Goal: Transaction & Acquisition: Purchase product/service

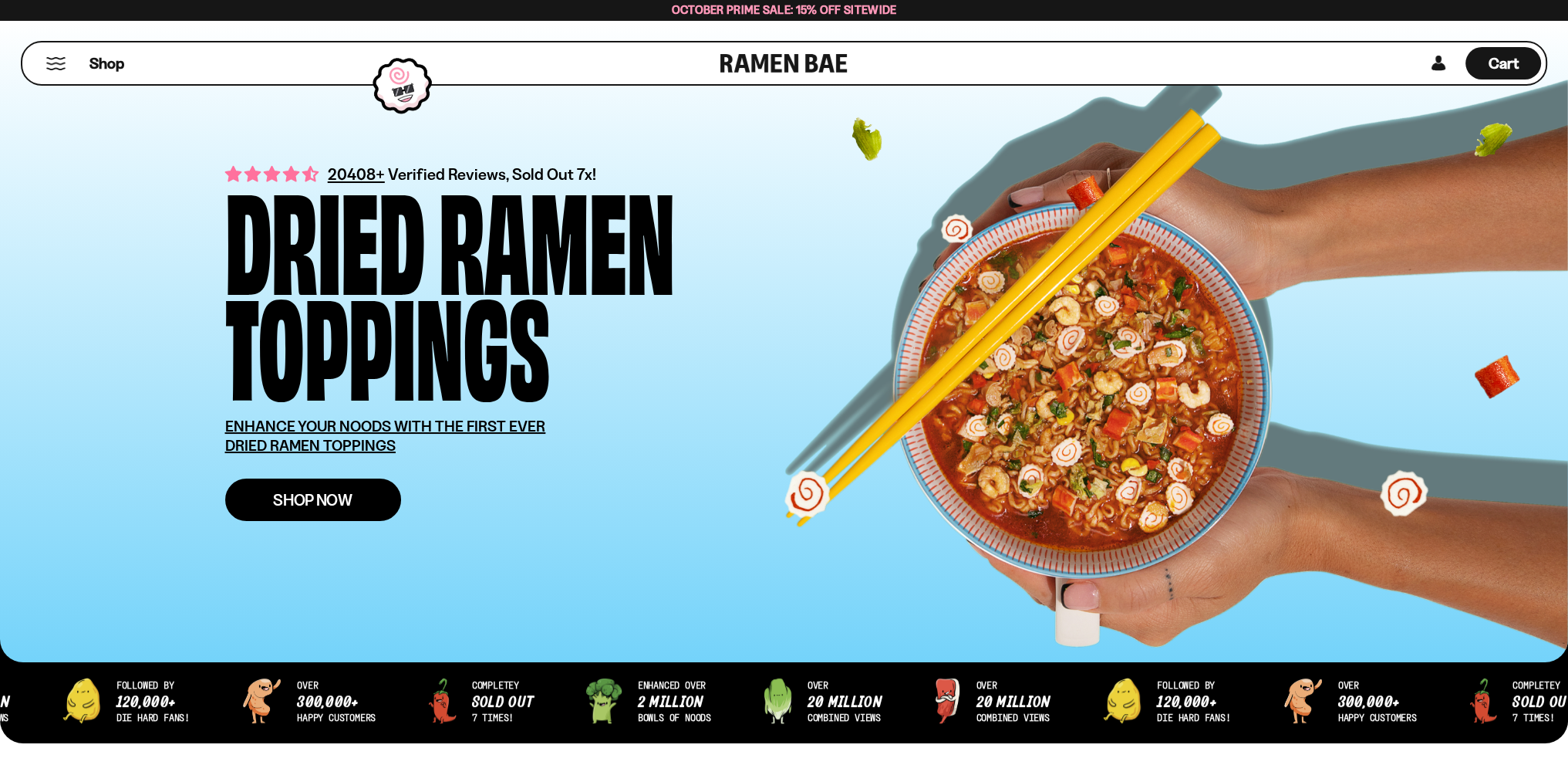
click at [302, 505] on span "Shop Now" at bounding box center [312, 499] width 79 height 16
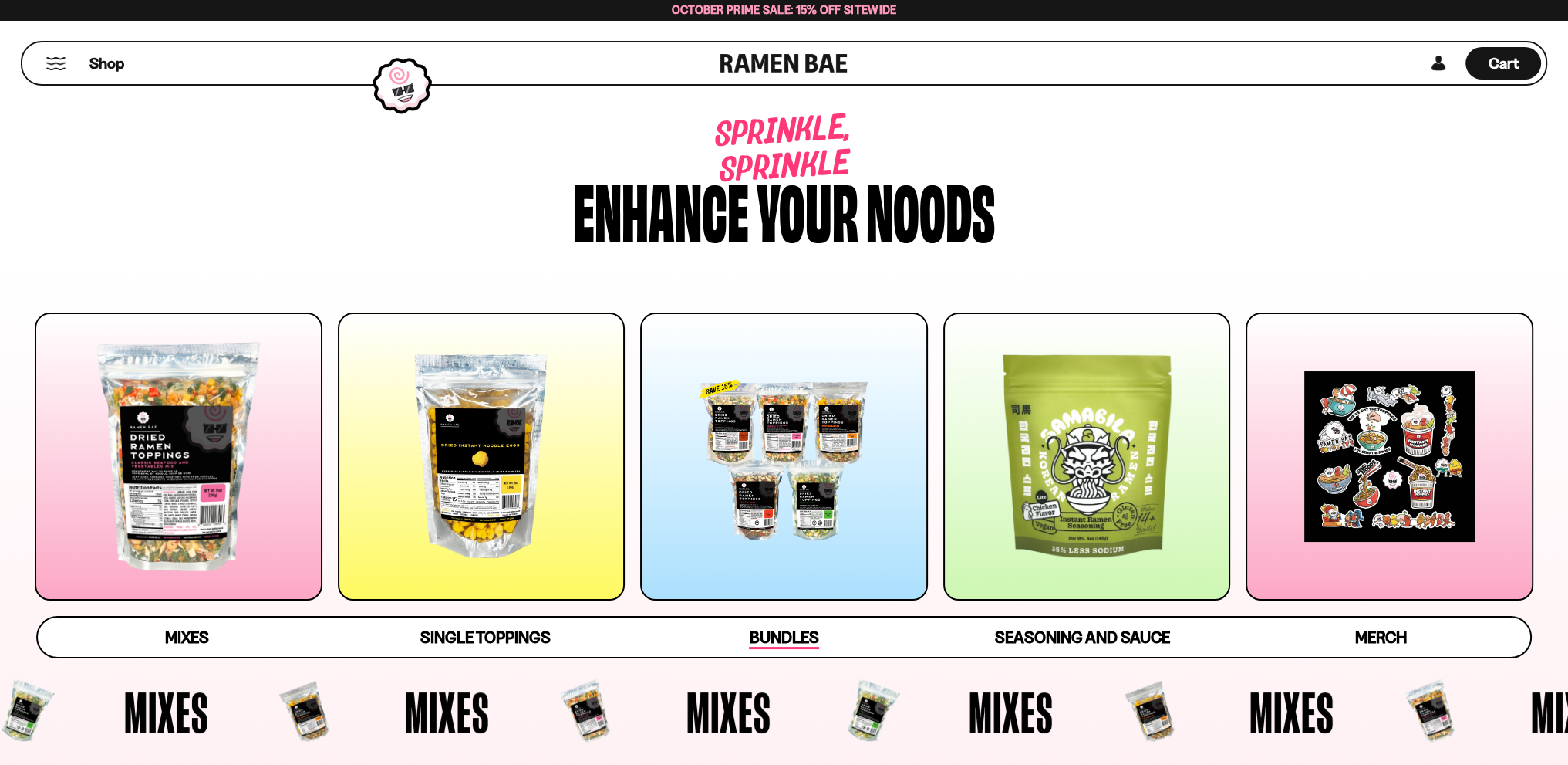
click at [792, 638] on span "Bundles" at bounding box center [784, 638] width 69 height 21
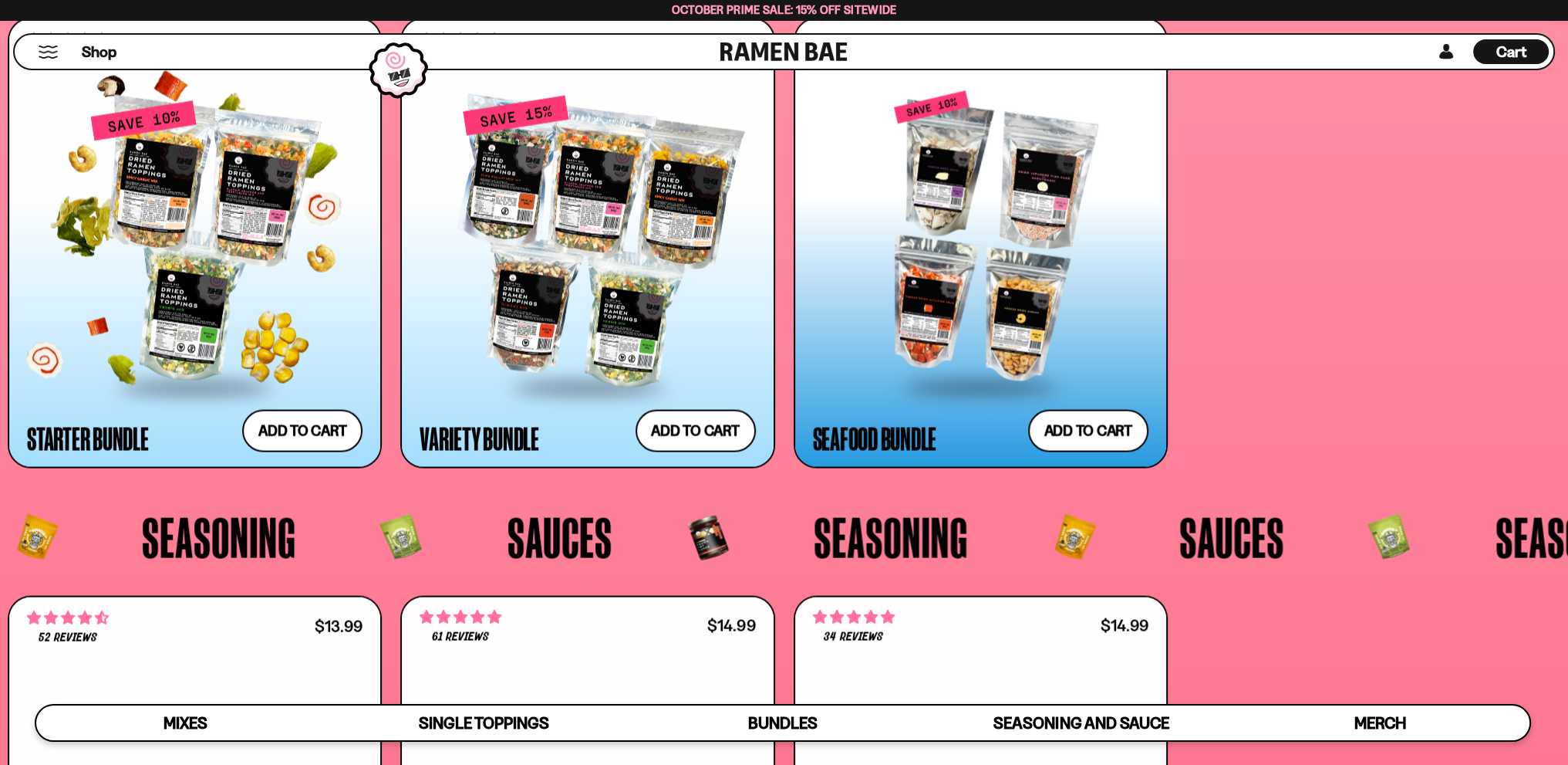
scroll to position [4255, 0]
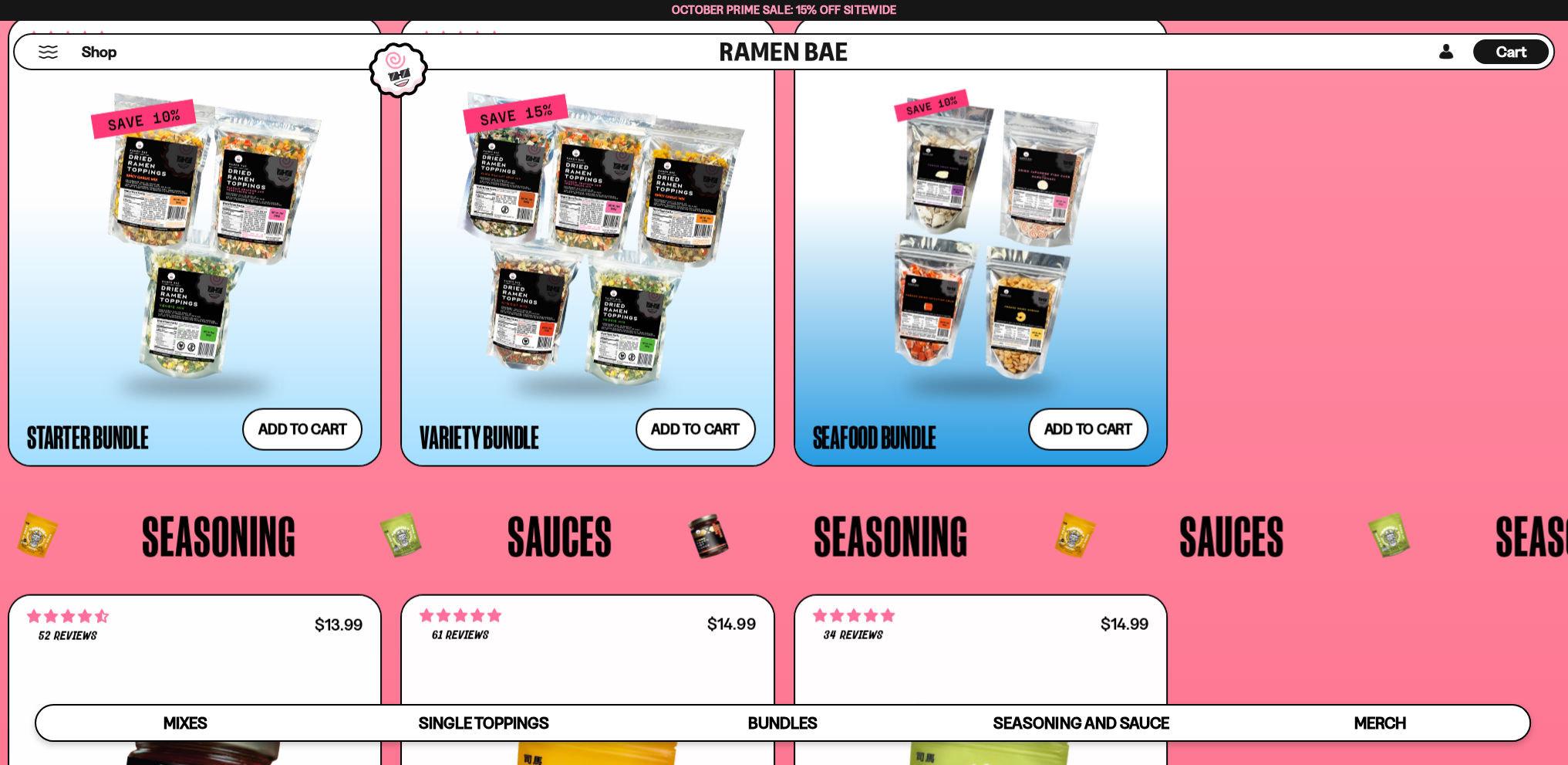
click at [984, 242] on div at bounding box center [981, 236] width 335 height 293
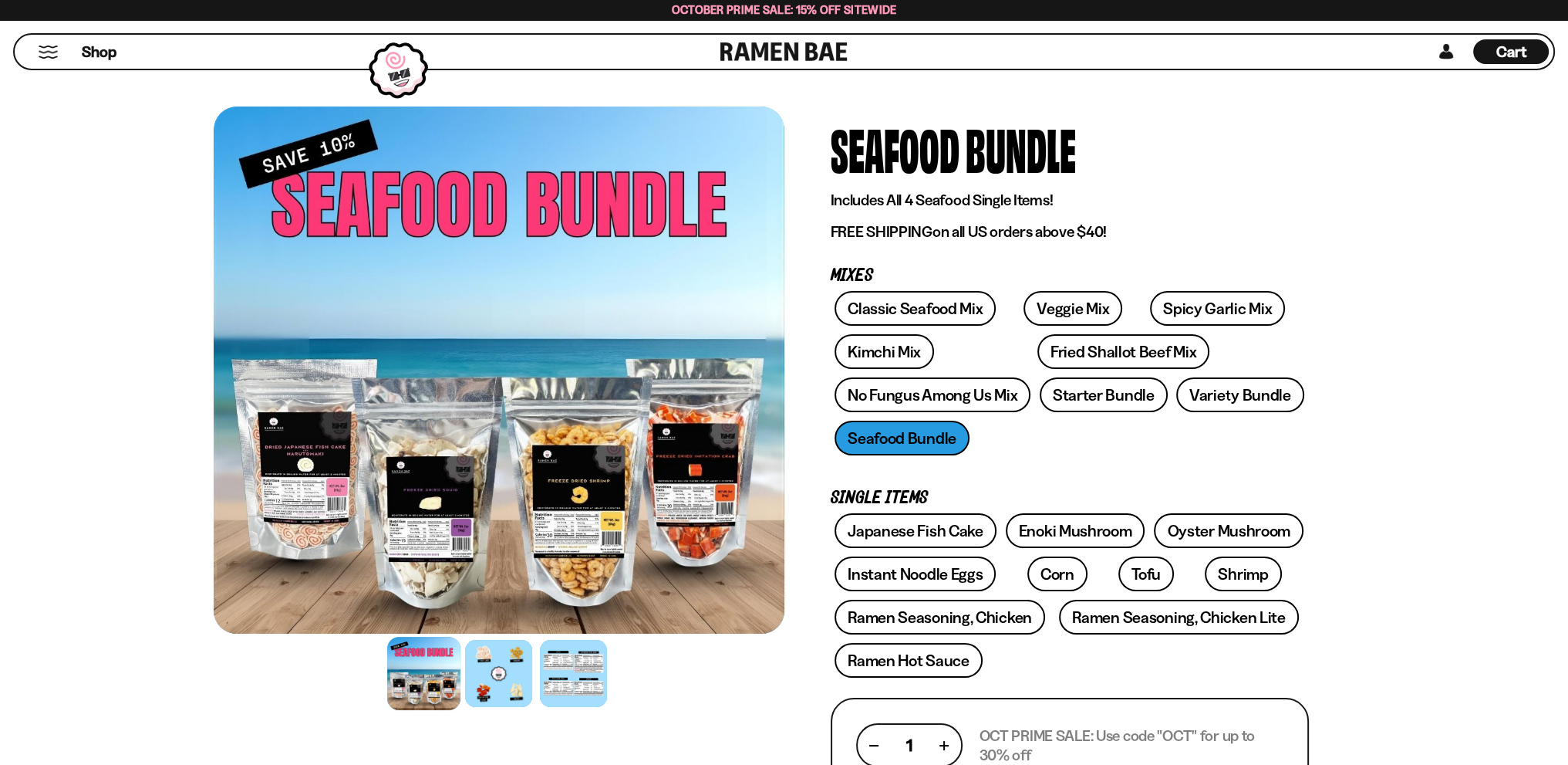
scroll to position [155, 0]
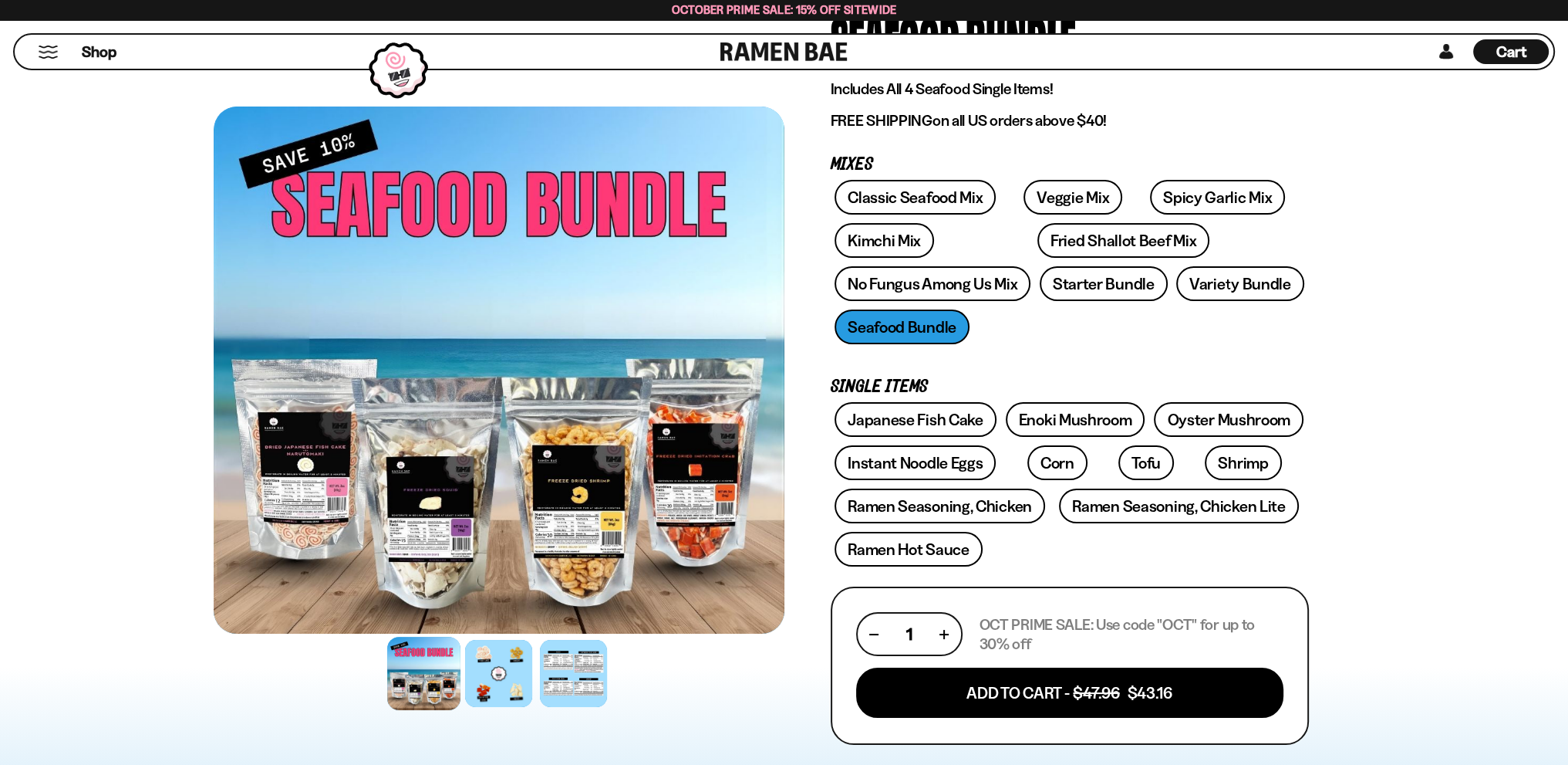
click at [416, 684] on div at bounding box center [424, 674] width 73 height 73
click at [302, 507] on div at bounding box center [498, 370] width 571 height 527
click at [571, 677] on div at bounding box center [574, 674] width 73 height 73
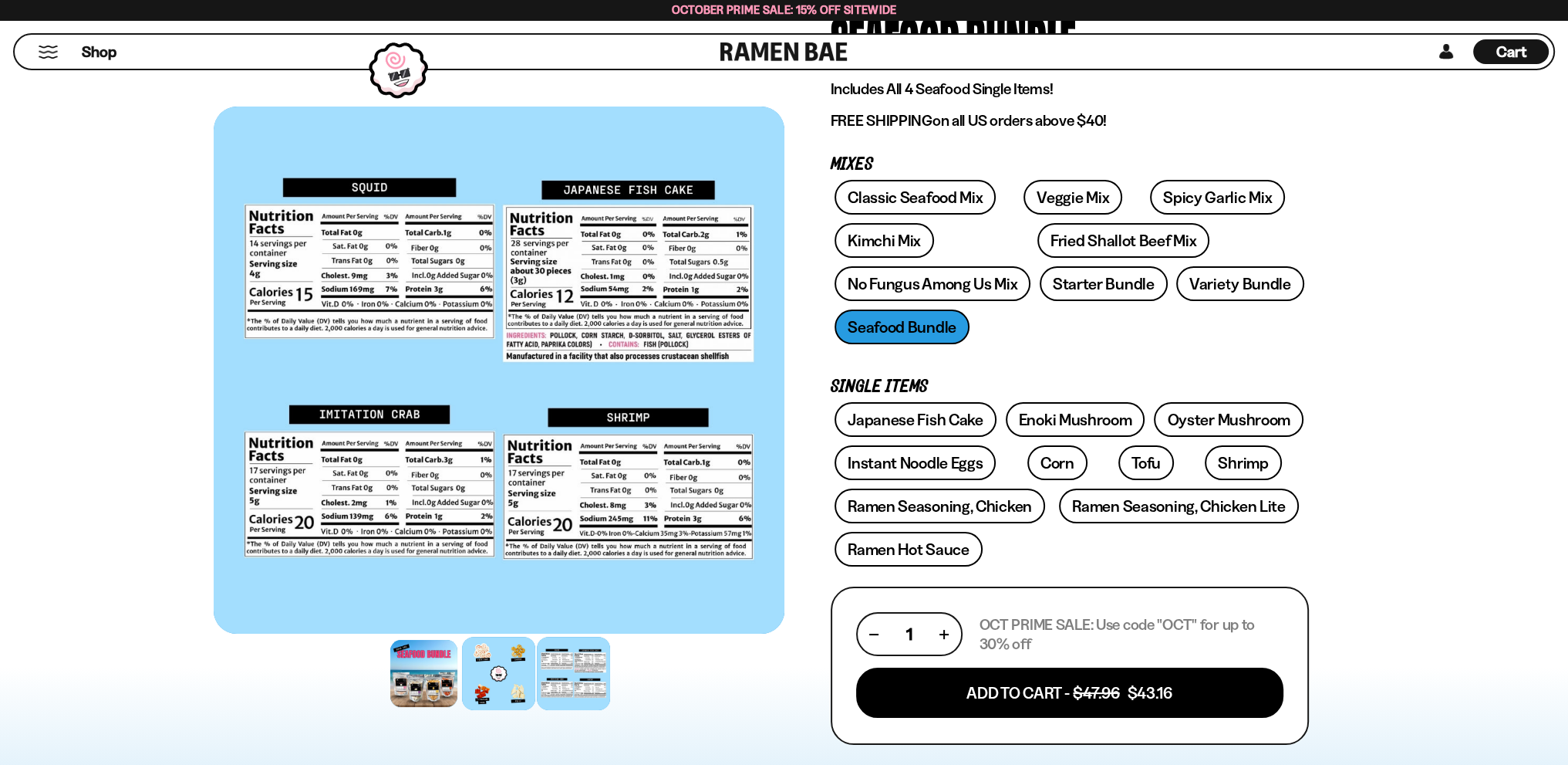
click at [494, 675] on div at bounding box center [498, 674] width 73 height 73
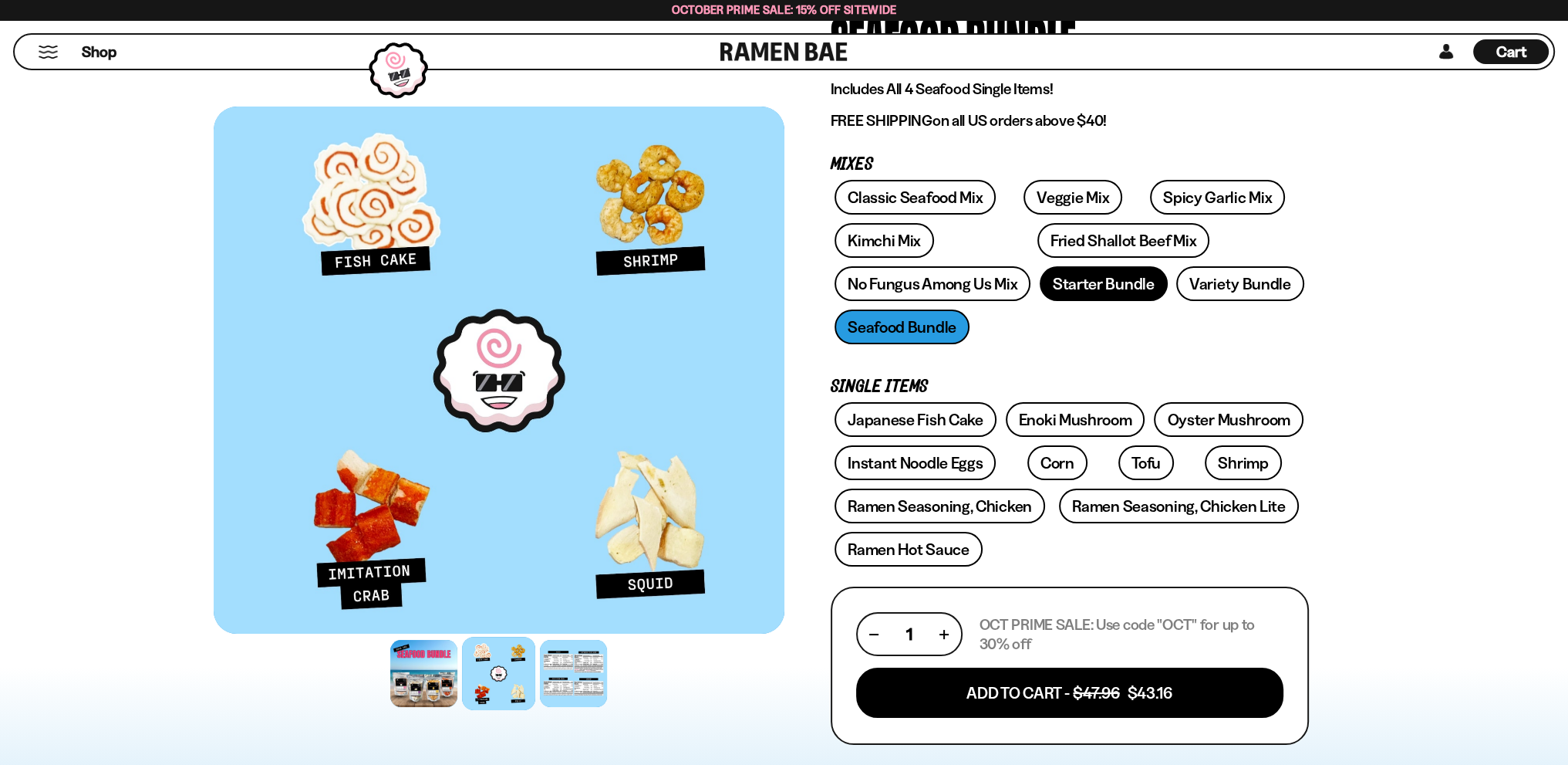
click at [1101, 277] on link "Starter Bundle" at bounding box center [1104, 283] width 128 height 35
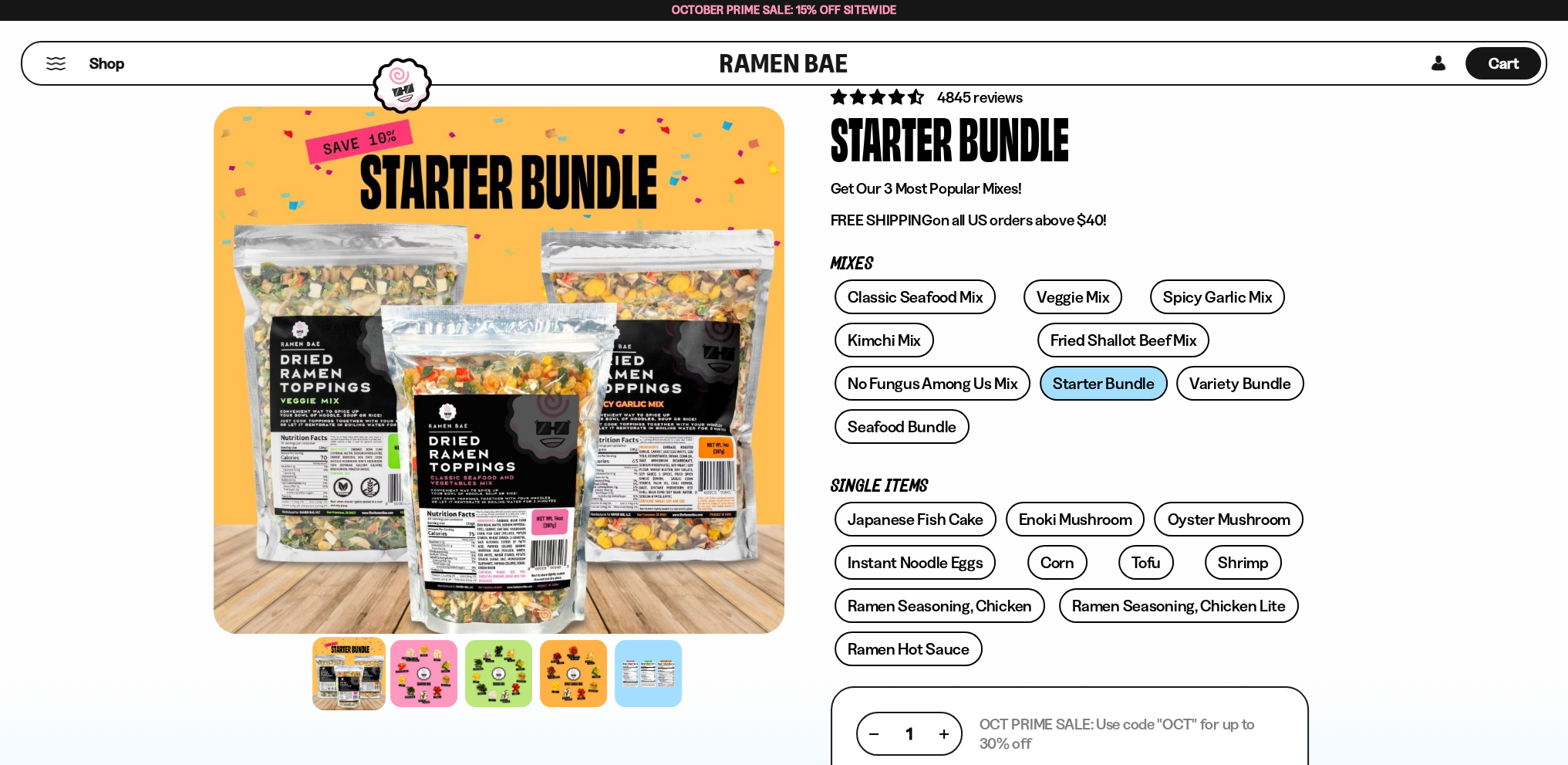
scroll to position [155, 0]
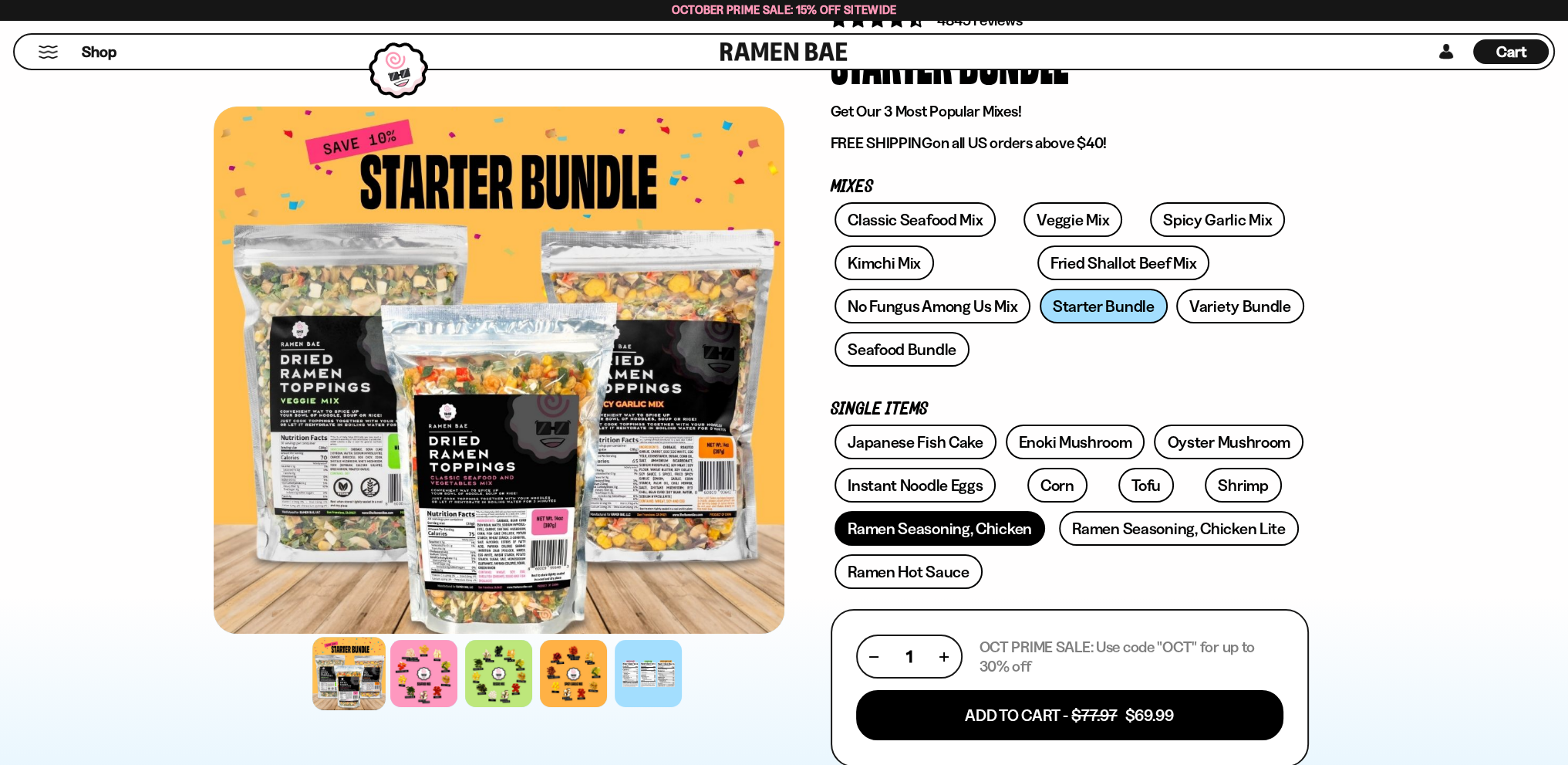
click at [976, 519] on link "Ramen Seasoning, Chicken" at bounding box center [940, 528] width 211 height 35
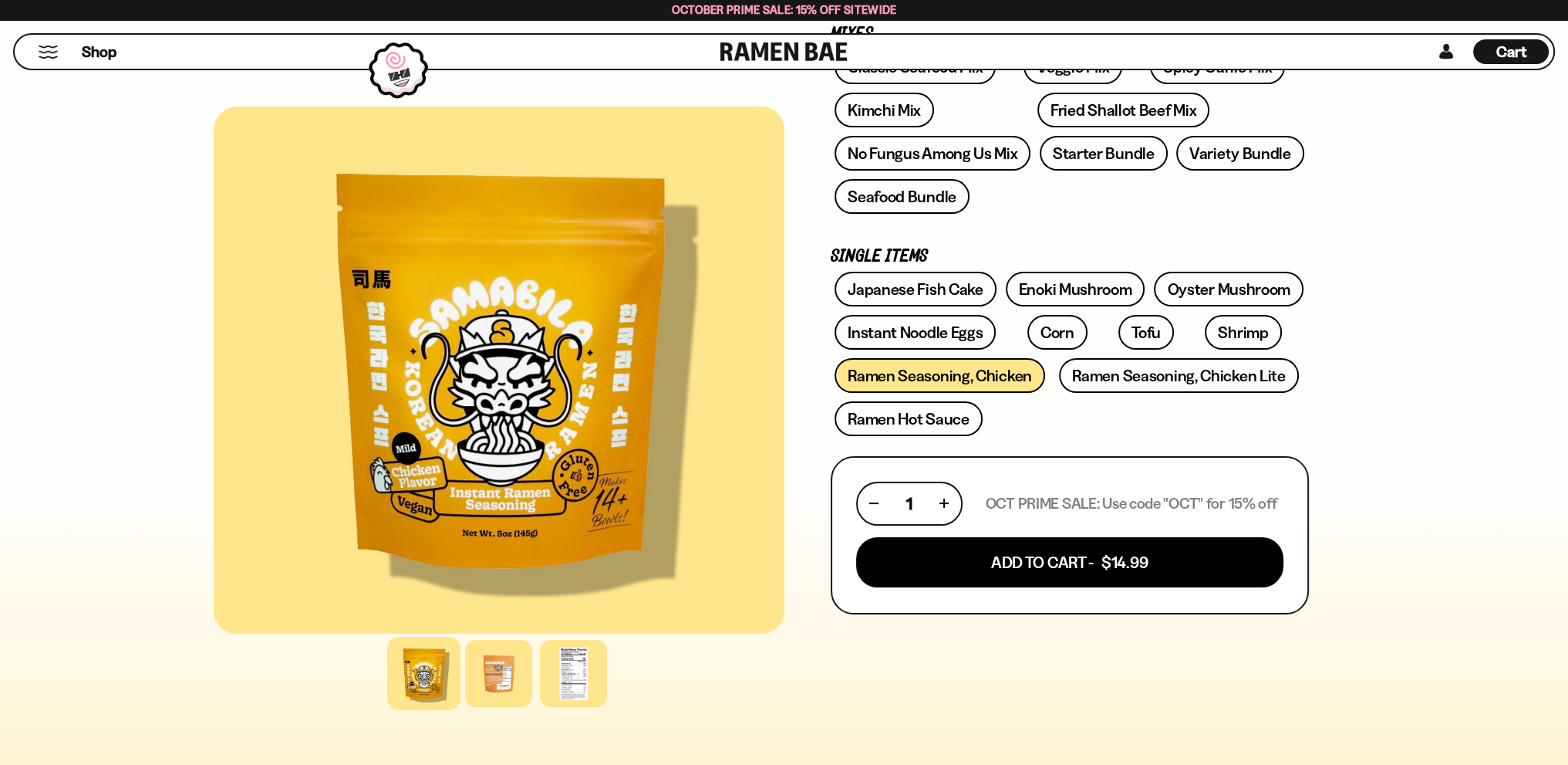
scroll to position [463, 0]
